Goal: Complete application form

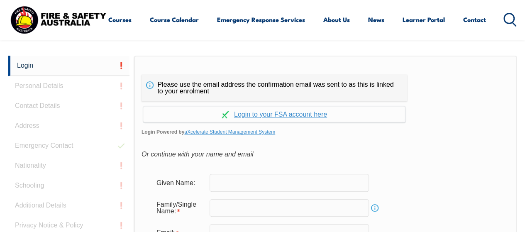
scroll to position [196, 0]
click at [252, 180] on input "text" at bounding box center [289, 181] width 159 height 17
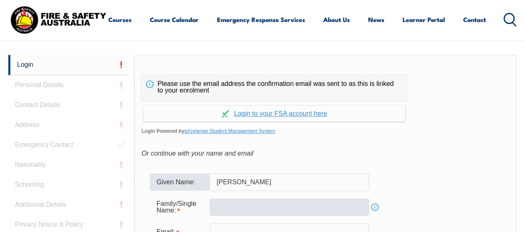
type input "[PERSON_NAME]"
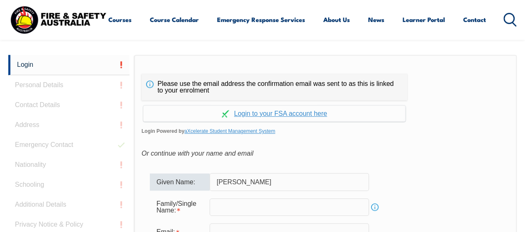
click at [241, 203] on input "text" at bounding box center [289, 207] width 159 height 17
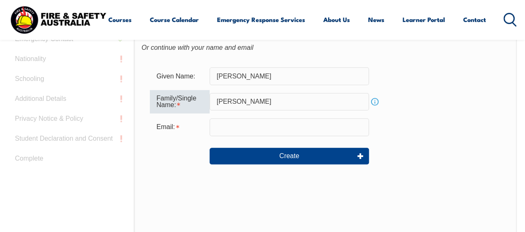
scroll to position [307, 0]
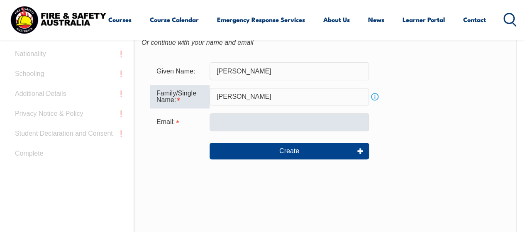
type input "[PERSON_NAME]"
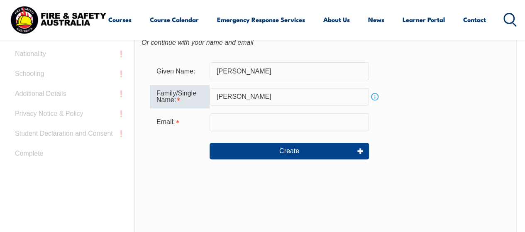
click at [250, 122] on input "email" at bounding box center [289, 121] width 159 height 17
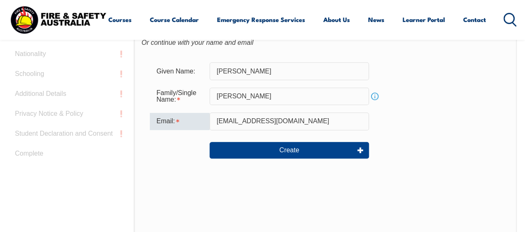
type input "[EMAIL_ADDRESS][DOMAIN_NAME]"
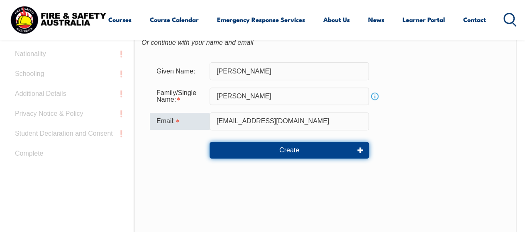
click at [252, 148] on button "Create" at bounding box center [289, 150] width 159 height 17
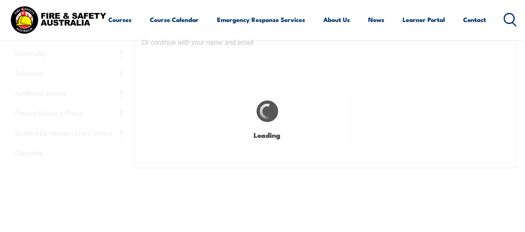
type input "[PERSON_NAME]"
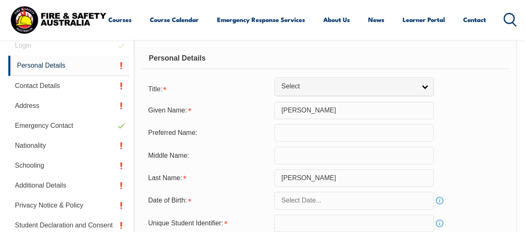
scroll to position [210, 0]
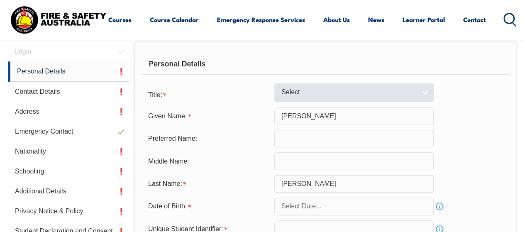
click at [310, 95] on span "Select" at bounding box center [349, 92] width 135 height 9
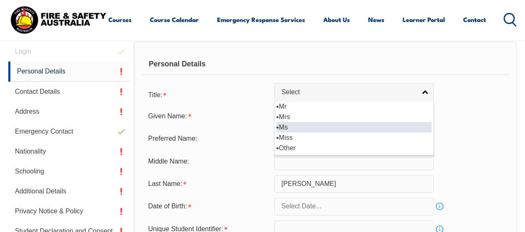
click at [294, 124] on li "Ms" at bounding box center [354, 127] width 155 height 10
select select "Ms"
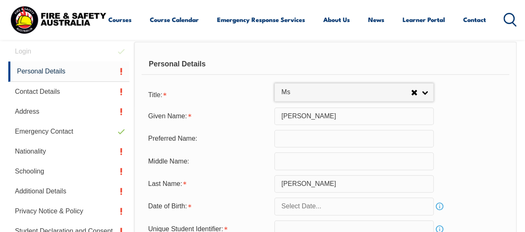
click at [299, 208] on input "text" at bounding box center [354, 206] width 159 height 17
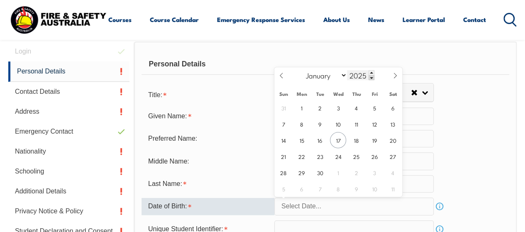
click at [372, 77] on span at bounding box center [372, 77] width 6 height 5
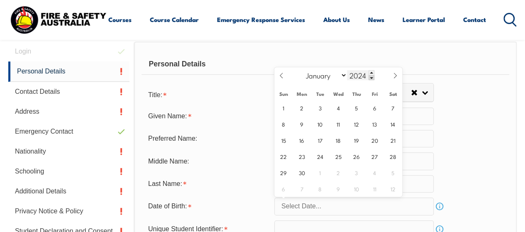
click at [372, 77] on span at bounding box center [372, 77] width 6 height 5
click at [370, 76] on span at bounding box center [372, 77] width 6 height 5
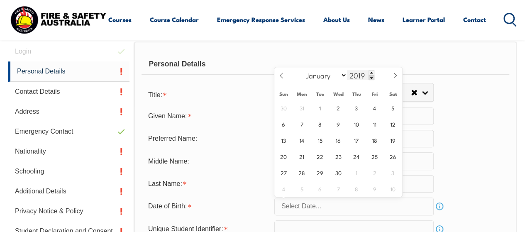
click at [370, 76] on span at bounding box center [372, 77] width 6 height 5
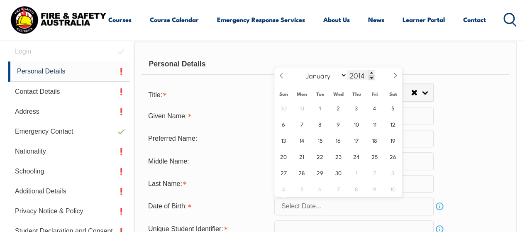
click at [370, 76] on span at bounding box center [372, 77] width 6 height 5
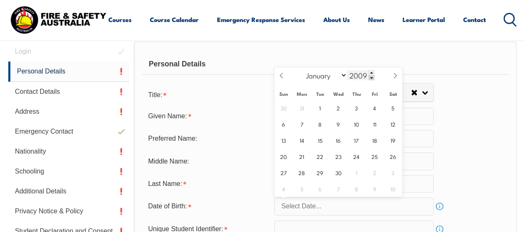
click at [370, 76] on span at bounding box center [372, 77] width 6 height 5
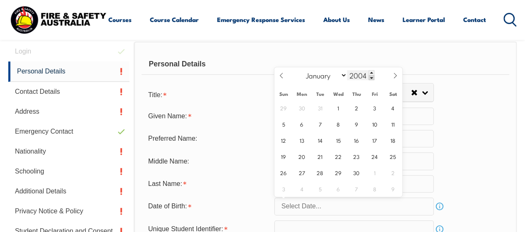
click at [370, 76] on span at bounding box center [372, 77] width 6 height 5
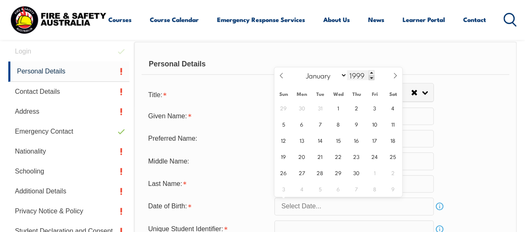
click at [370, 76] on span at bounding box center [372, 77] width 6 height 5
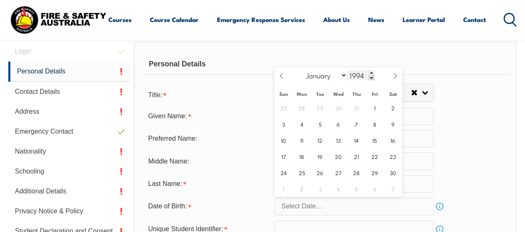
click at [370, 76] on span at bounding box center [372, 77] width 6 height 5
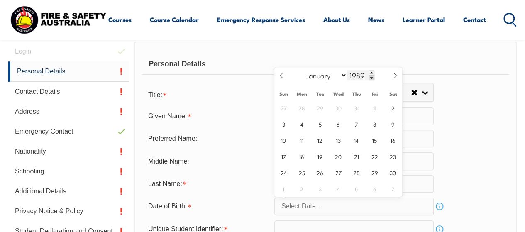
click at [370, 76] on span at bounding box center [372, 77] width 6 height 5
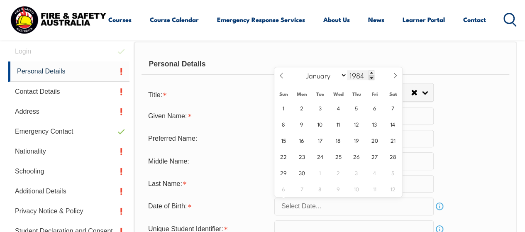
click at [370, 76] on span at bounding box center [372, 77] width 6 height 5
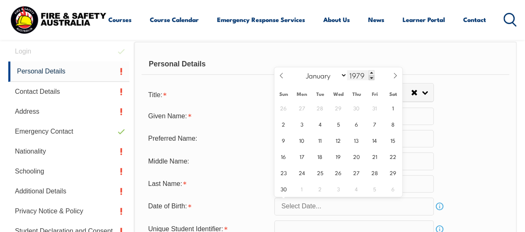
click at [370, 76] on span at bounding box center [372, 77] width 6 height 5
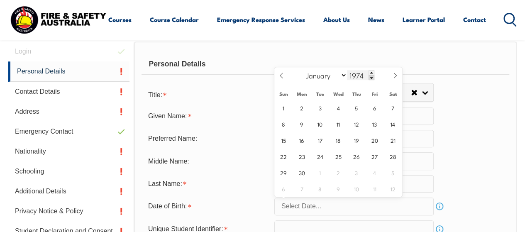
click at [370, 76] on span at bounding box center [372, 77] width 6 height 5
type input "1971"
click at [303, 138] on span "13" at bounding box center [302, 140] width 16 height 16
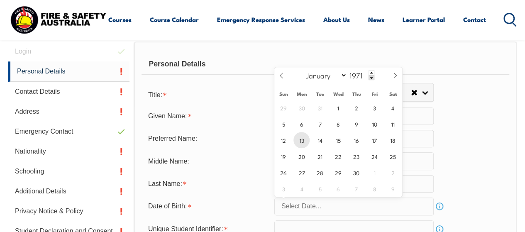
type input "[DATE]"
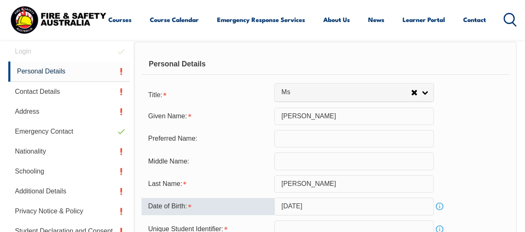
click at [324, 209] on input "[DATE]" at bounding box center [354, 206] width 159 height 17
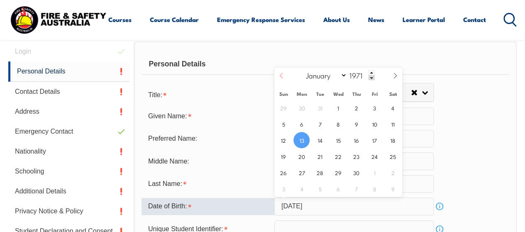
click at [281, 74] on icon at bounding box center [282, 76] width 6 height 6
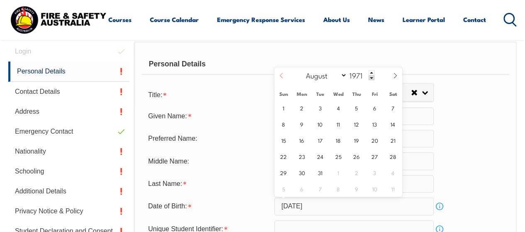
click at [281, 74] on icon at bounding box center [282, 76] width 6 height 6
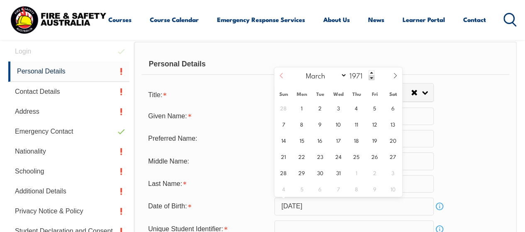
click at [281, 74] on icon at bounding box center [282, 76] width 6 height 6
click at [395, 74] on icon at bounding box center [395, 75] width 3 height 5
select select "2"
click at [392, 121] on span "13" at bounding box center [393, 124] width 16 height 16
type input "[DATE]"
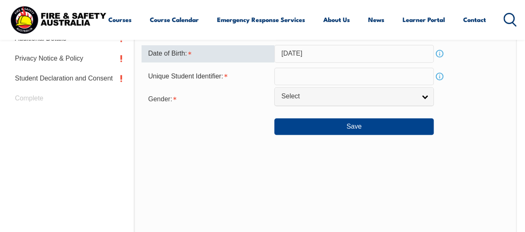
scroll to position [366, 0]
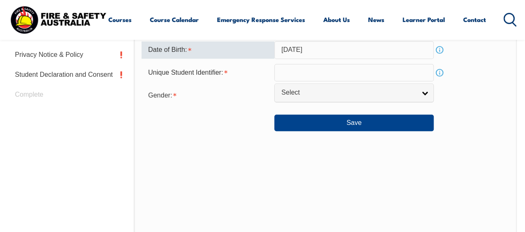
click at [443, 70] on link "Info" at bounding box center [440, 73] width 12 height 12
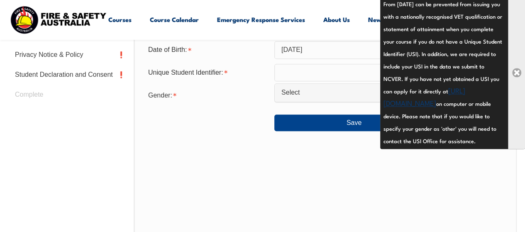
click at [514, 74] on link "Close" at bounding box center [516, 72] width 17 height 153
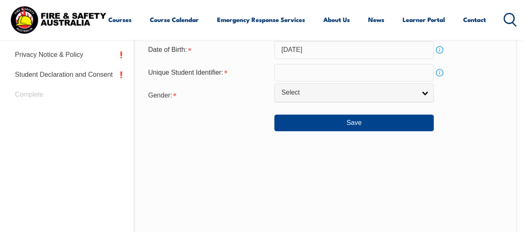
click at [514, 74] on div "Personal Details Title: Mr Mrs Ms Miss Other Ms Mr Mrs Ms Miss [PERSON_NAME] Gi…" at bounding box center [325, 67] width 383 height 365
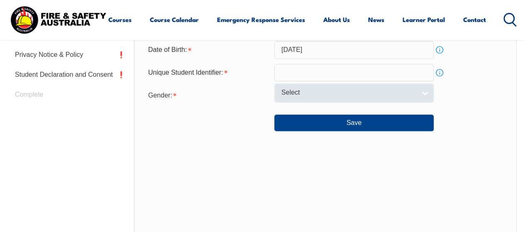
click at [412, 92] on span "Select" at bounding box center [349, 92] width 135 height 9
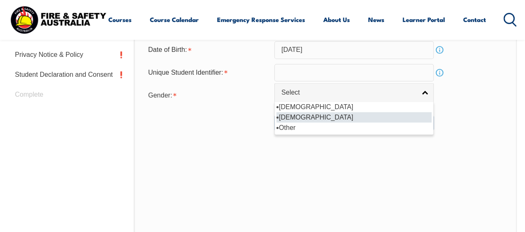
click at [399, 120] on li "[DEMOGRAPHIC_DATA]" at bounding box center [354, 117] width 155 height 10
select select "F"
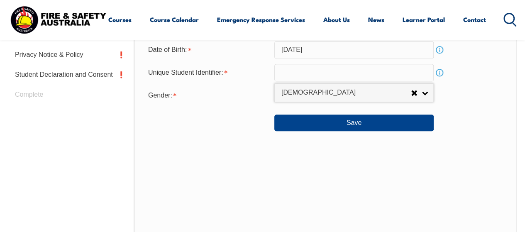
click at [355, 70] on input "text" at bounding box center [354, 72] width 159 height 17
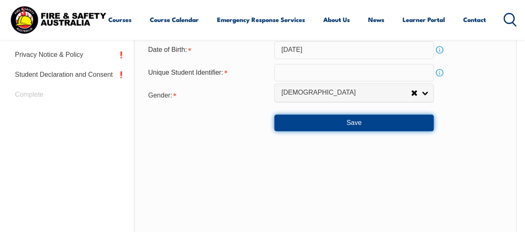
click at [352, 123] on button "Save" at bounding box center [354, 123] width 159 height 17
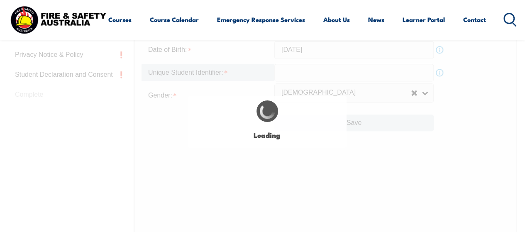
scroll to position [388, 0]
